Goal: Task Accomplishment & Management: Use online tool/utility

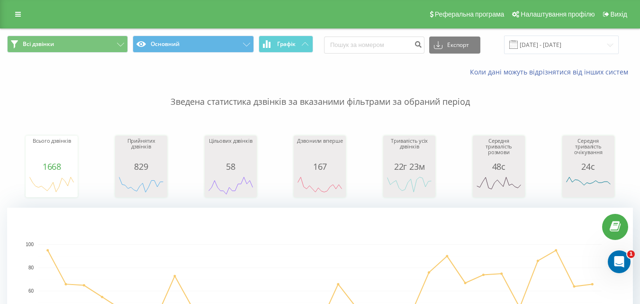
click at [0, 14] on div "Реферальна програма Налаштування профілю Вихід" at bounding box center [320, 14] width 640 height 28
click at [9, 14] on div "Реферальна програма Налаштування профілю Вихід" at bounding box center [320, 14] width 640 height 28
click at [23, 11] on link at bounding box center [17, 14] width 17 height 13
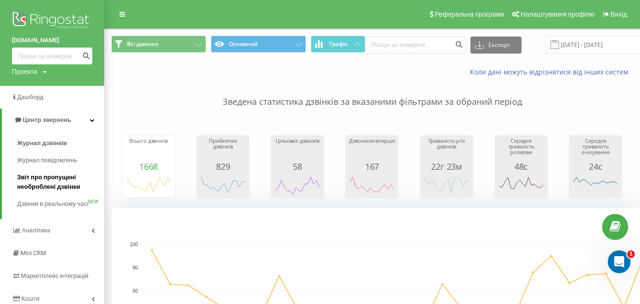
click at [56, 181] on span "Звіт про пропущені необроблені дзвінки" at bounding box center [58, 182] width 82 height 19
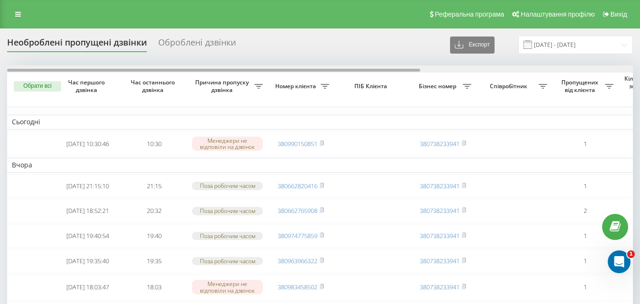
scroll to position [0, 322]
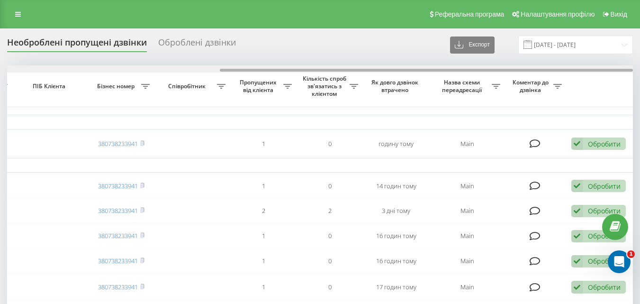
drag, startPoint x: 373, startPoint y: 72, endPoint x: 405, endPoint y: 70, distance: 31.4
click at [405, 70] on div at bounding box center [320, 68] width 626 height 7
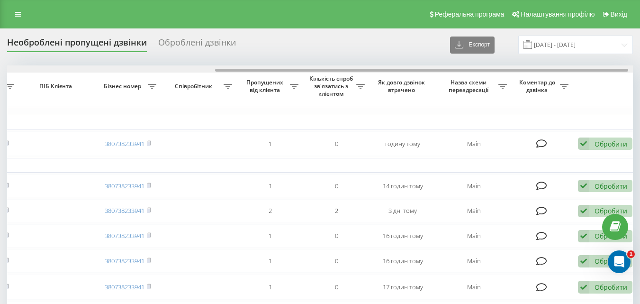
click at [409, 70] on div at bounding box center [421, 70] width 413 height 3
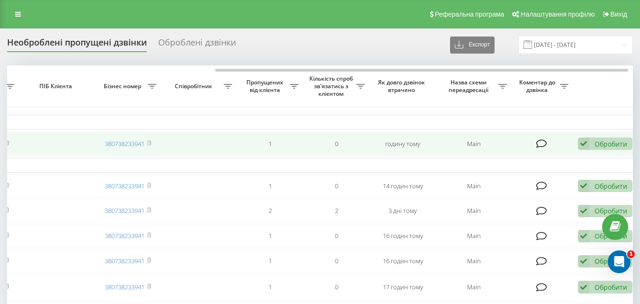
click at [601, 142] on div "Обробити" at bounding box center [611, 143] width 33 height 9
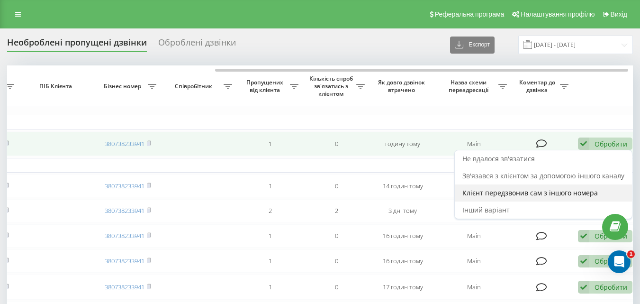
click at [591, 197] on span "Клієнт передзвонив сам з іншого номера" at bounding box center [531, 192] width 136 height 9
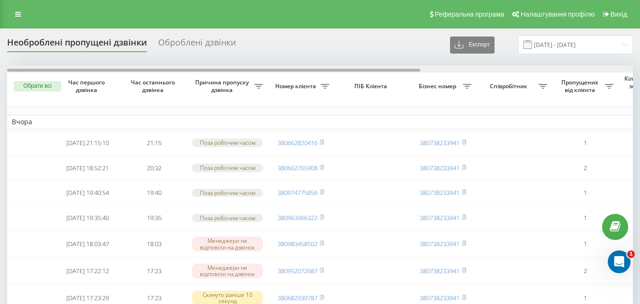
drag, startPoint x: 175, startPoint y: 71, endPoint x: 156, endPoint y: 69, distance: 18.6
click at [156, 69] on div at bounding box center [213, 70] width 413 height 3
drag, startPoint x: 159, startPoint y: 69, endPoint x: 140, endPoint y: 71, distance: 19.5
click at [140, 71] on div at bounding box center [213, 70] width 413 height 3
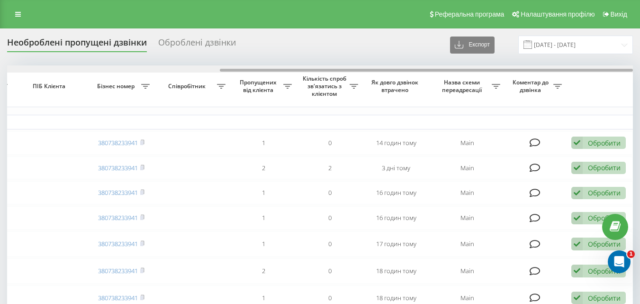
scroll to position [0, 0]
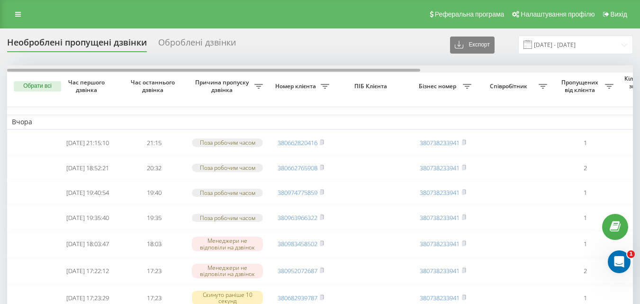
drag, startPoint x: 140, startPoint y: 71, endPoint x: 102, endPoint y: 75, distance: 38.1
